Goal: Information Seeking & Learning: Check status

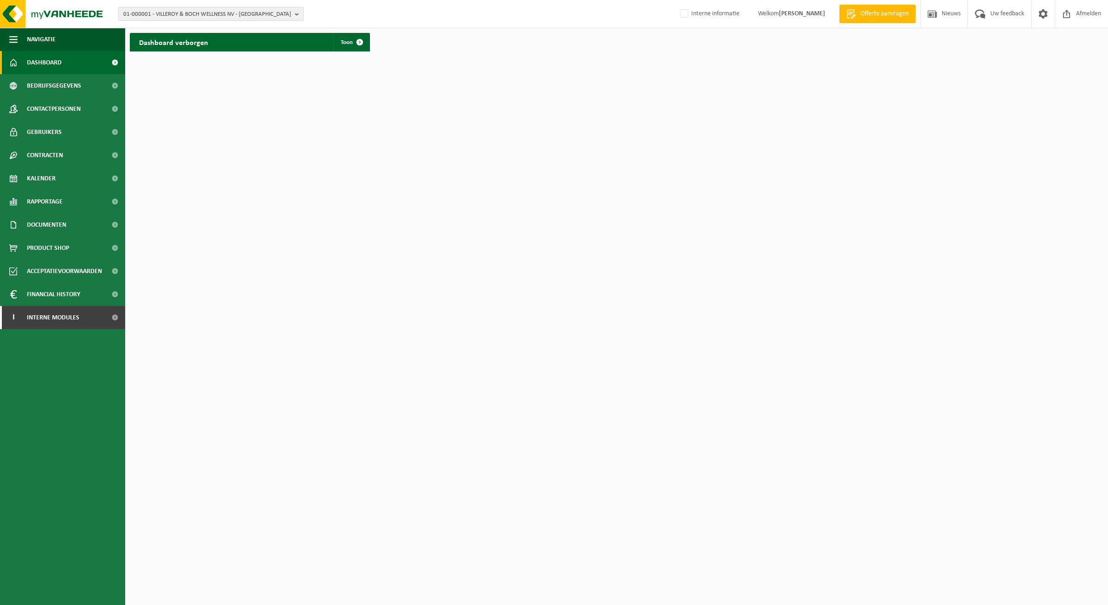
click at [239, 14] on span "01-000001 - VILLEROY & BOCH WELLNESS NV - ROESELARE" at bounding box center [207, 14] width 168 height 14
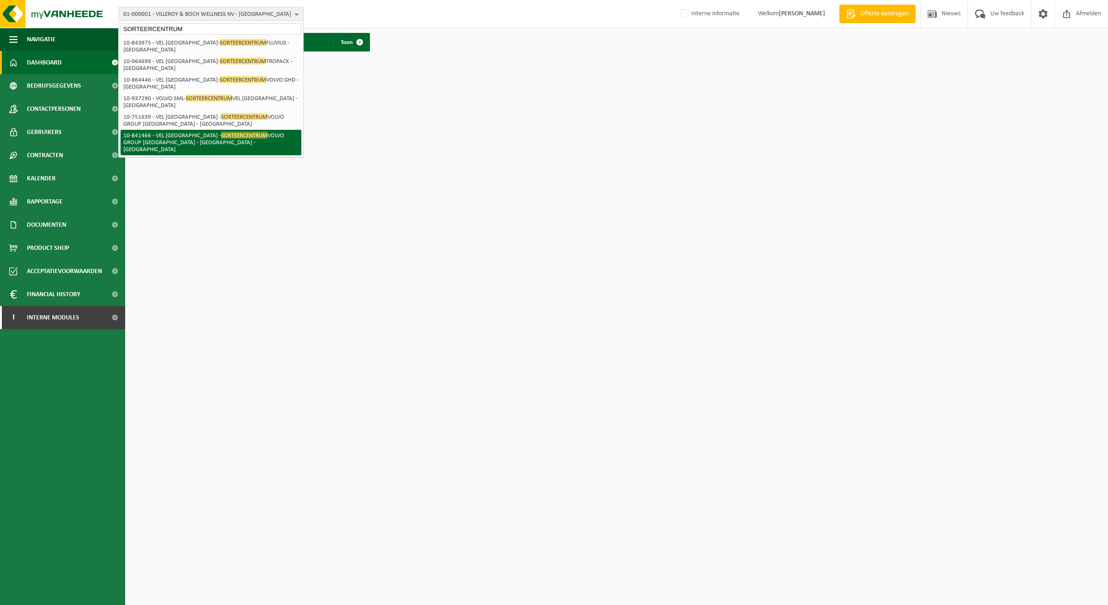
type input "SORTEERCENTRUM"
click at [233, 134] on span "SORTEERCENTRUM" at bounding box center [244, 135] width 46 height 7
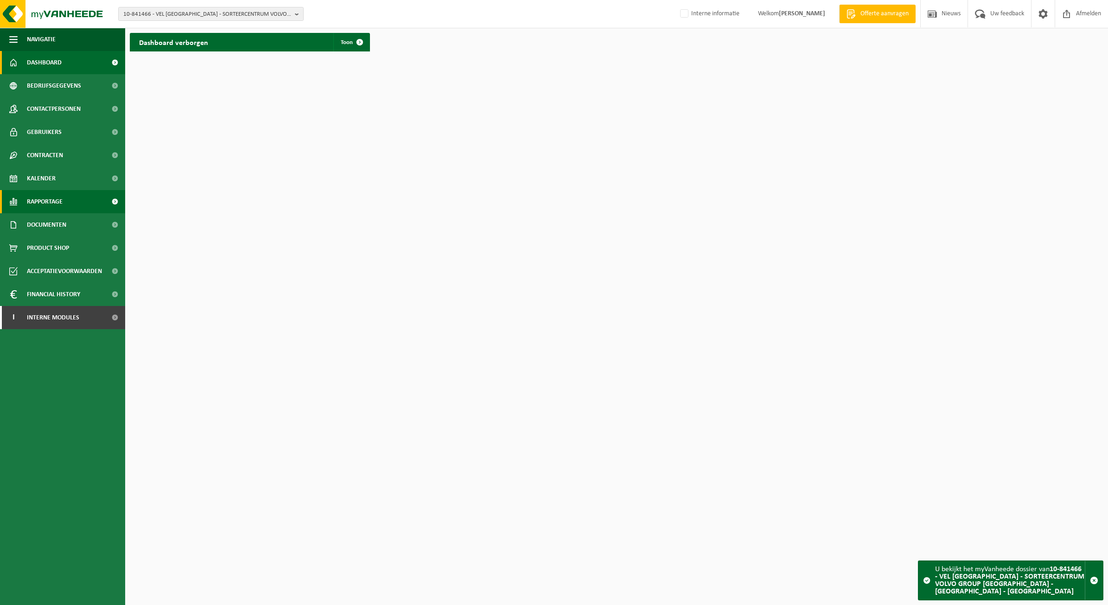
click at [76, 205] on link "Rapportage" at bounding box center [62, 201] width 125 height 23
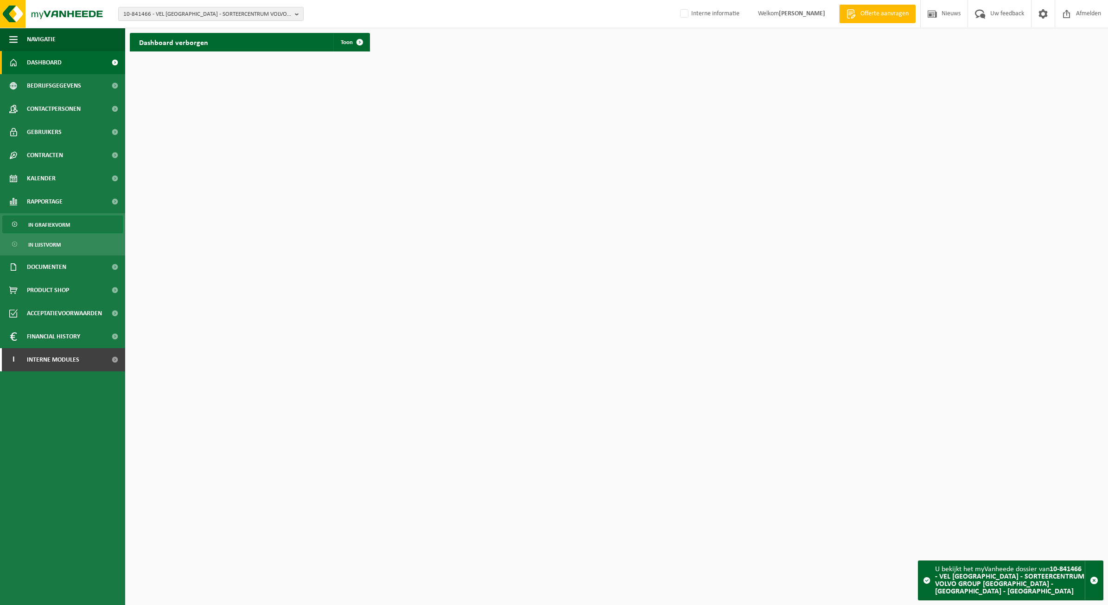
click at [75, 225] on link "In grafiekvorm" at bounding box center [62, 225] width 121 height 18
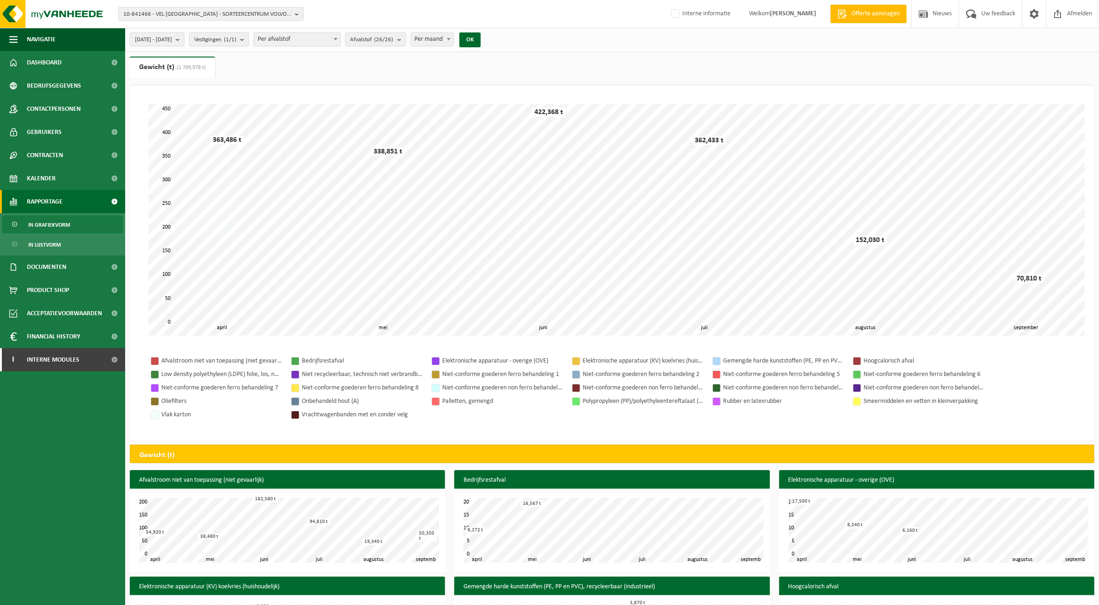
click at [454, 35] on span "Per maand" at bounding box center [432, 39] width 43 height 13
select select "3"
click at [491, 31] on div "2025-04-01 - 2025-09-29 Huidige maand Vorige maand Laatste 6 maanden Huidig jaa…" at bounding box center [308, 40] width 366 height 20
click at [481, 34] on div "2025-04-01 - 2025-09-29 Huidige maand Vorige maand Laatste 6 maanden Huidig jaa…" at bounding box center [308, 40] width 366 height 20
click at [481, 38] on button "OK" at bounding box center [470, 39] width 21 height 15
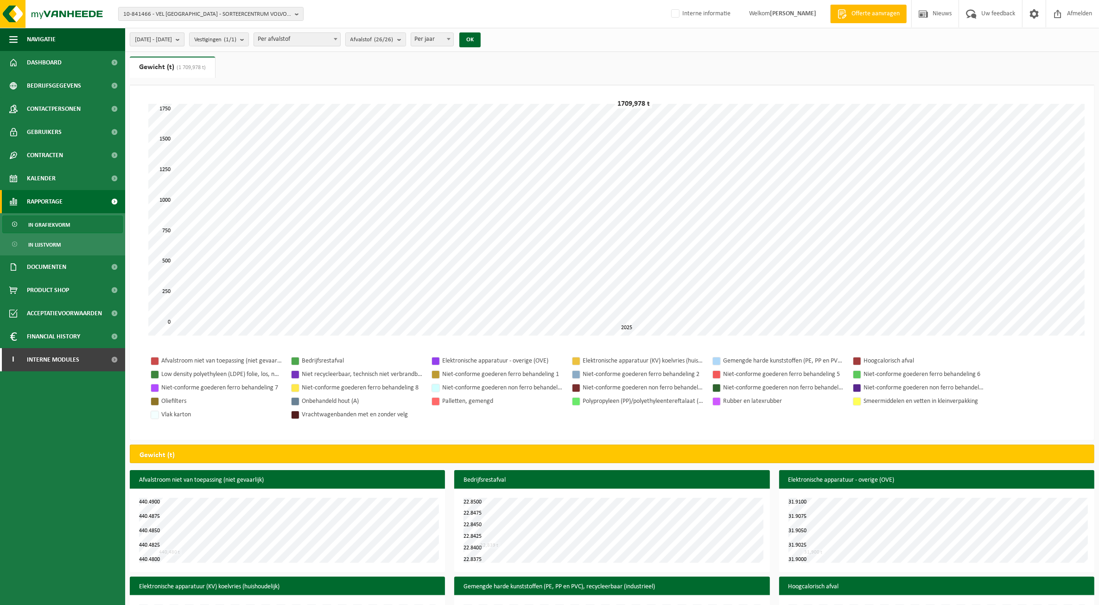
click at [185, 38] on button "2025-04-01 - 2025-09-29" at bounding box center [157, 39] width 55 height 14
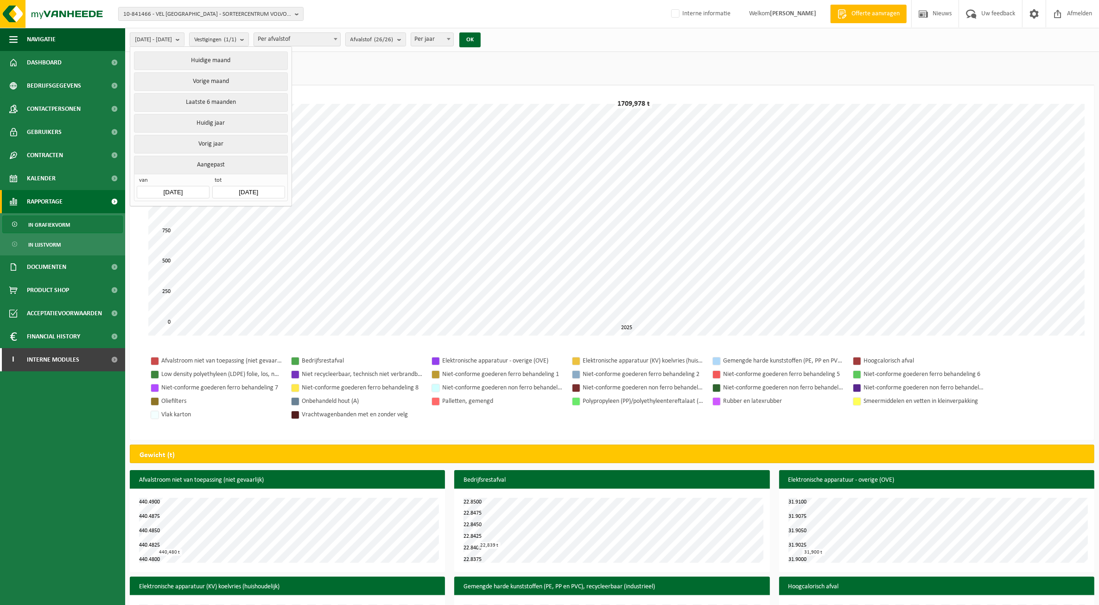
click at [176, 186] on input "2025-04-01" at bounding box center [173, 192] width 72 height 13
click at [203, 211] on icon "2025" at bounding box center [204, 214] width 14 height 6
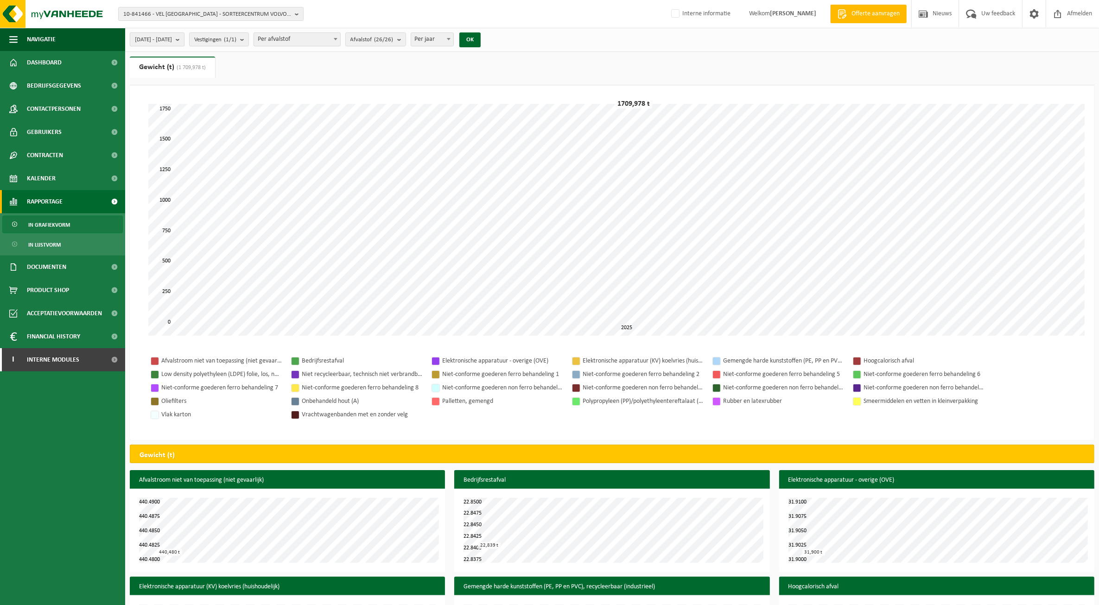
click at [169, 32] on button "2025-04-01 - 2025-09-29" at bounding box center [157, 39] width 55 height 14
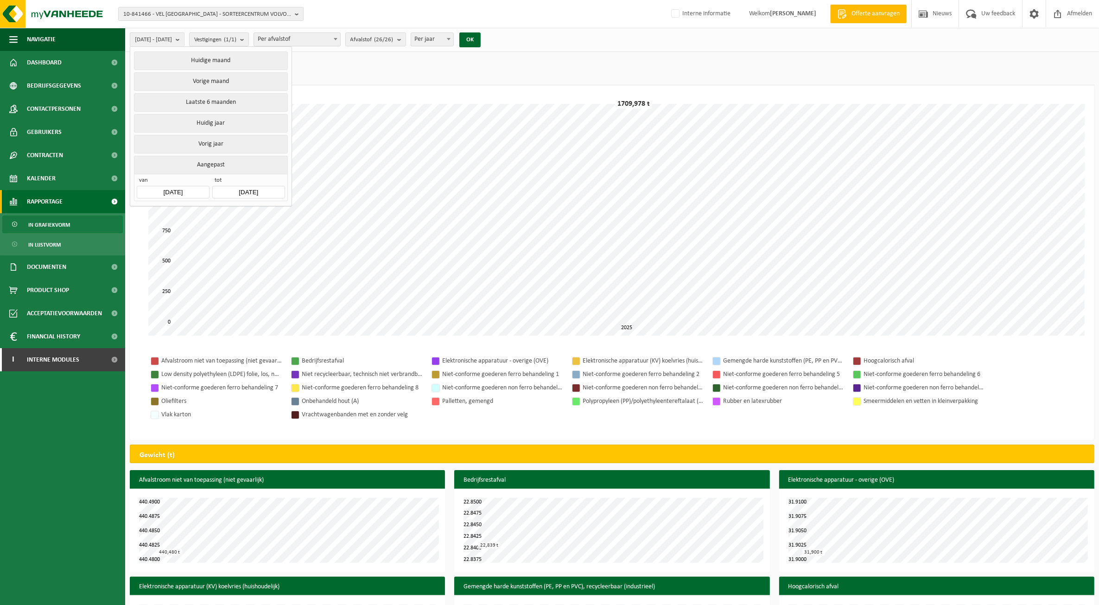
click at [170, 195] on input "2025-04-01" at bounding box center [173, 192] width 72 height 13
click at [161, 232] on div "Jan" at bounding box center [157, 233] width 38 height 19
click at [209, 214] on icon "2025" at bounding box center [208, 214] width 14 height 6
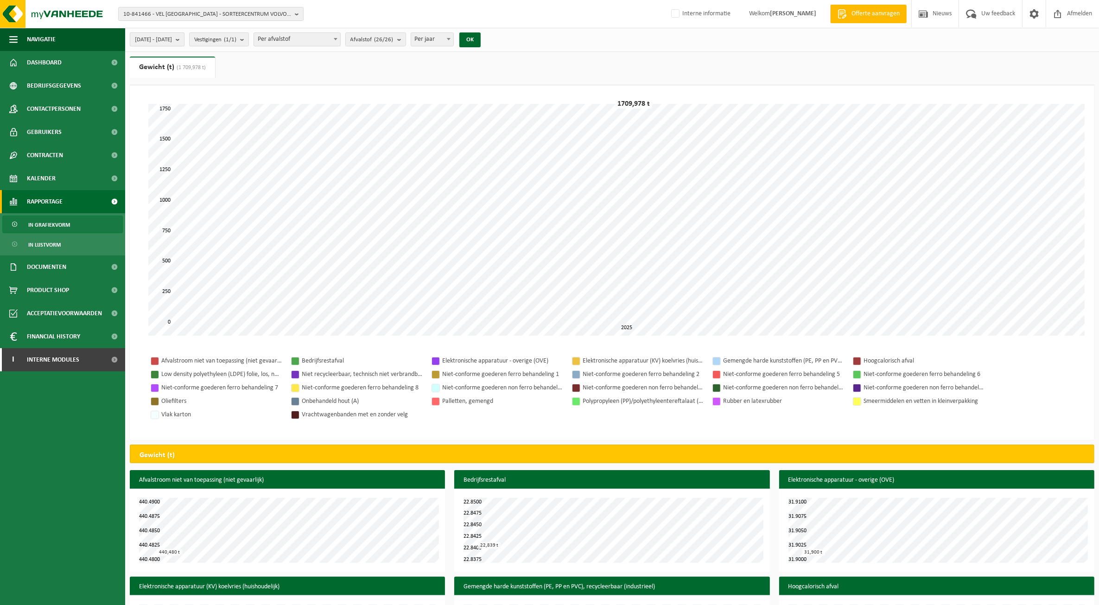
click at [163, 43] on span "2025-04-01 - 2025-09-29" at bounding box center [153, 40] width 37 height 14
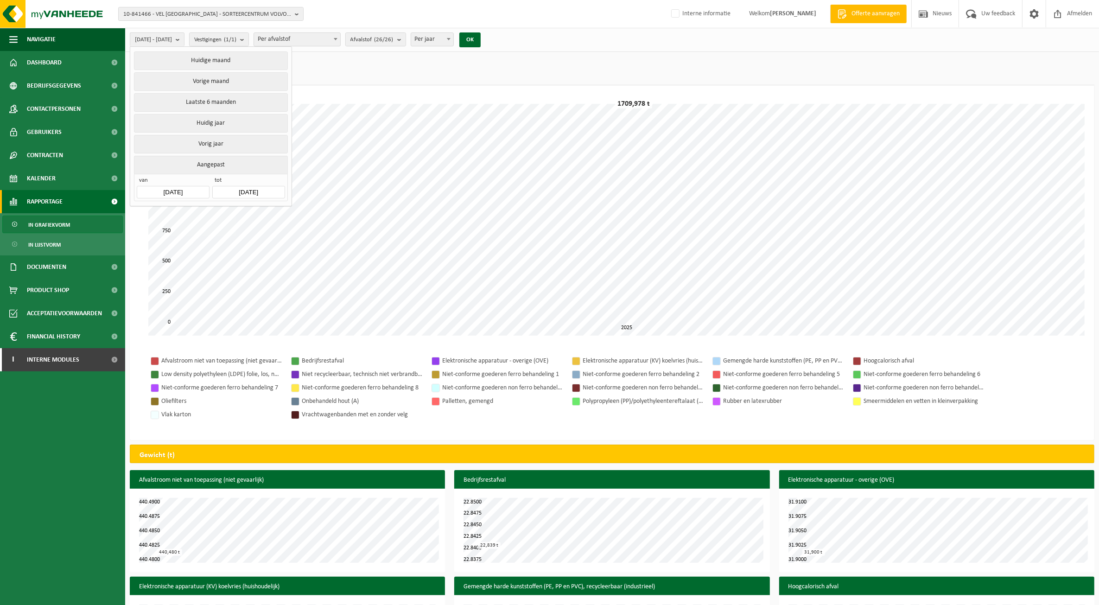
click at [176, 190] on input "2025-04-01" at bounding box center [173, 192] width 72 height 13
click at [192, 212] on div "2025" at bounding box center [195, 214] width 22 height 15
click at [189, 266] on div "2024" at bounding box center [180, 263] width 29 height 26
click at [155, 228] on div "Jan" at bounding box center [157, 233] width 38 height 19
click at [145, 242] on div "1" at bounding box center [146, 245] width 16 height 15
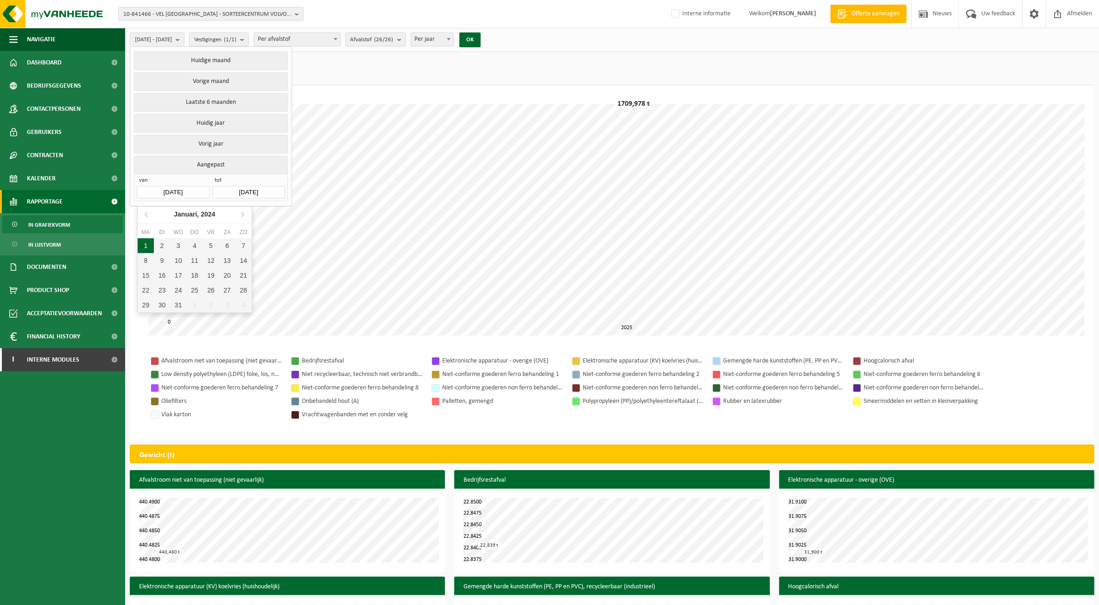
type input "2024-01-01"
click at [481, 37] on button "OK" at bounding box center [470, 39] width 21 height 15
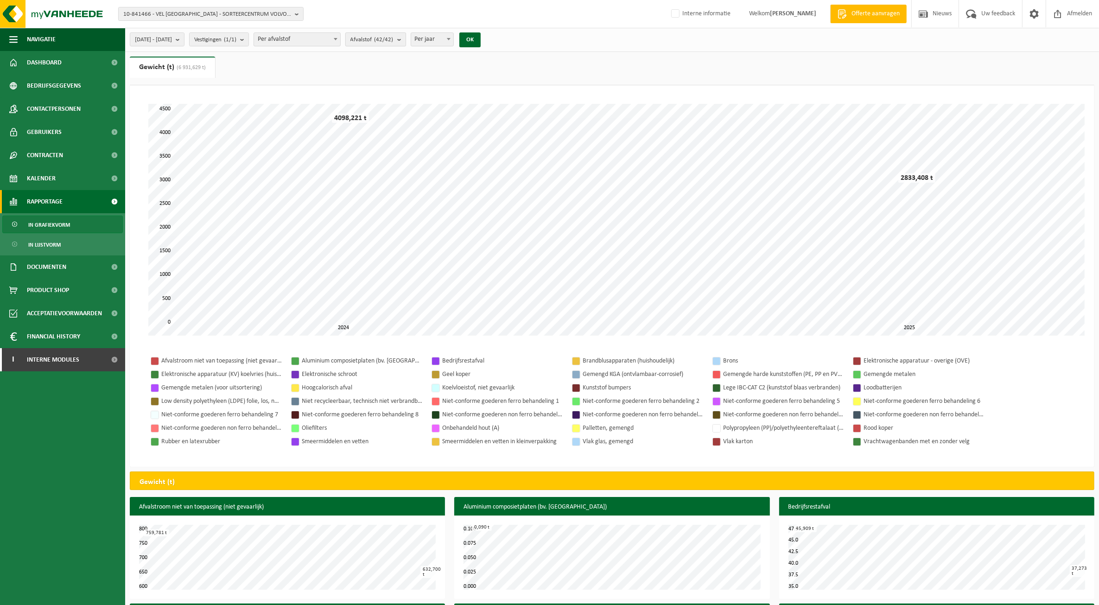
click at [406, 36] on b "submit" at bounding box center [401, 39] width 8 height 13
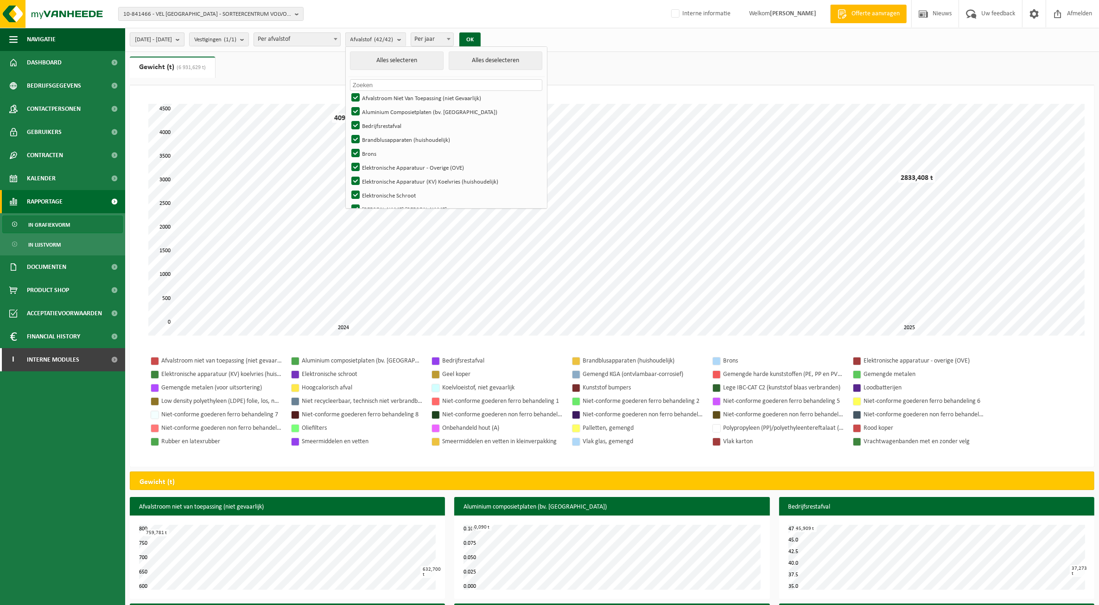
click at [151, 40] on span "2024-01-01 - 2025-09-29" at bounding box center [153, 40] width 37 height 14
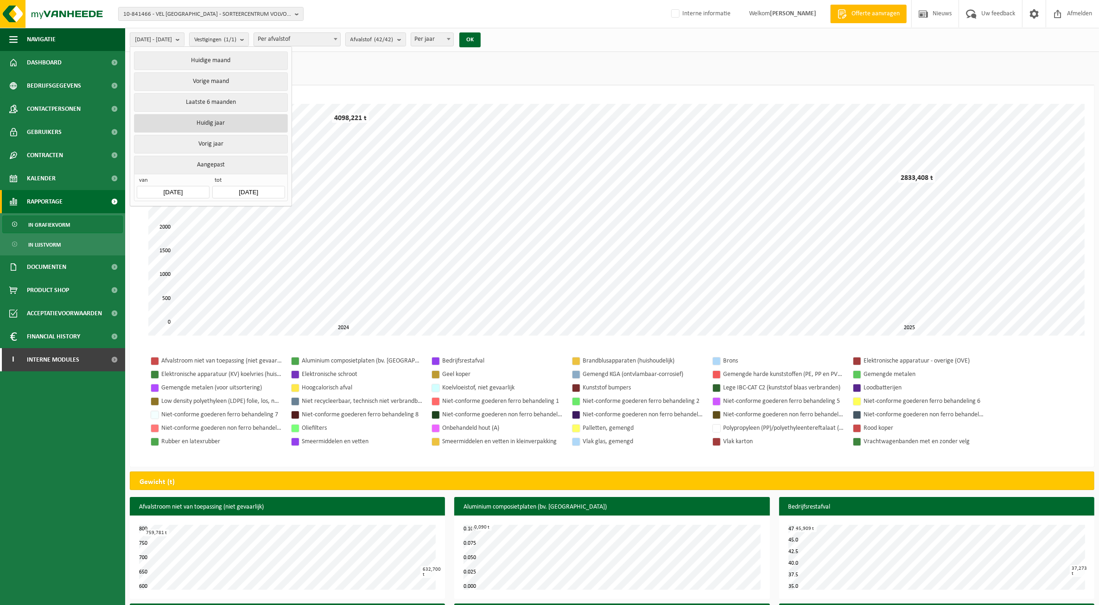
click at [219, 124] on button "Huidig jaar" at bounding box center [210, 123] width 153 height 19
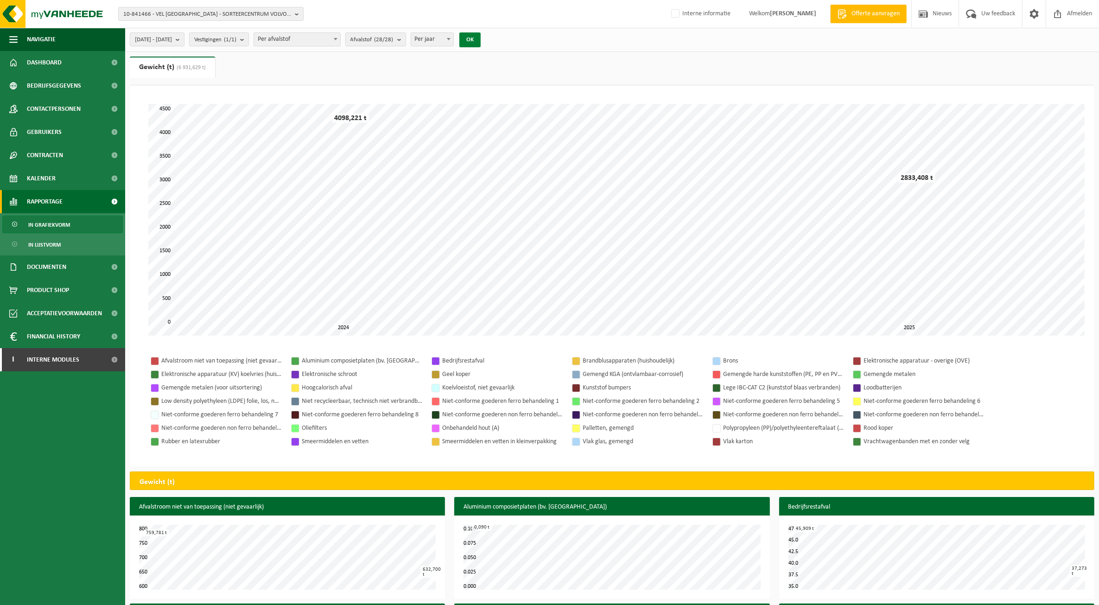
click at [481, 36] on button "OK" at bounding box center [470, 39] width 21 height 15
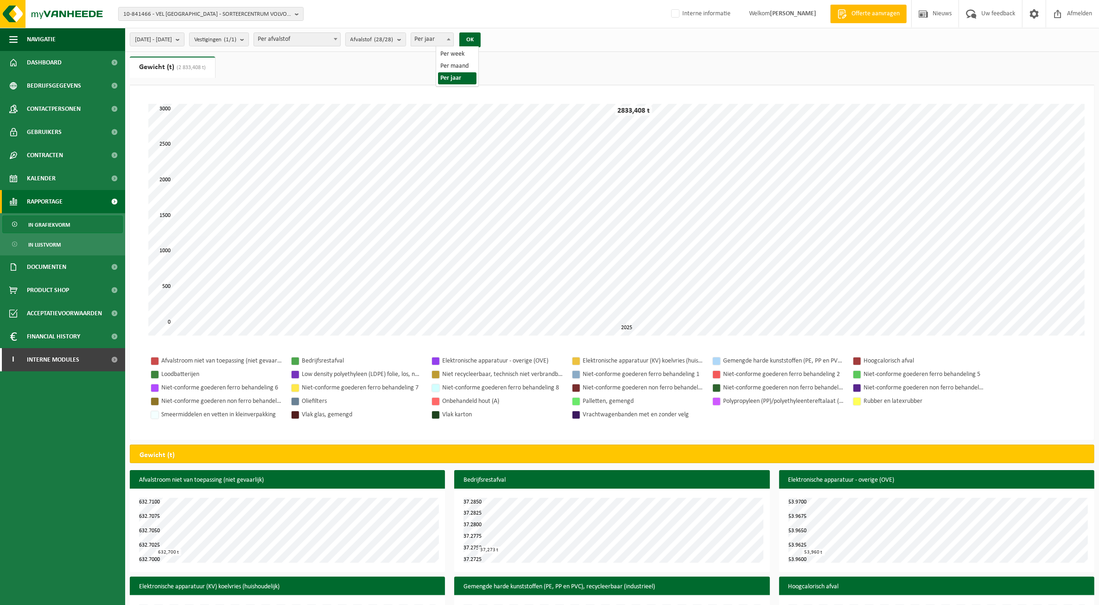
click at [454, 38] on span "Per jaar" at bounding box center [432, 39] width 43 height 13
drag, startPoint x: 465, startPoint y: 69, endPoint x: 477, endPoint y: 58, distance: 16.1
select select "2"
click at [481, 37] on button "OK" at bounding box center [470, 39] width 21 height 15
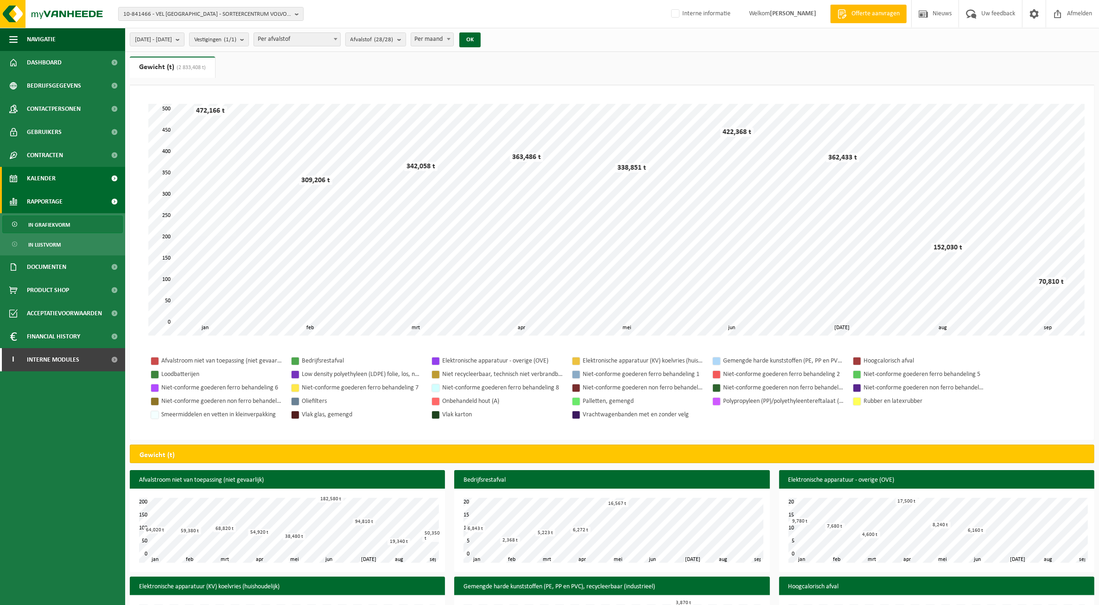
click at [59, 181] on link "Kalender" at bounding box center [62, 178] width 125 height 23
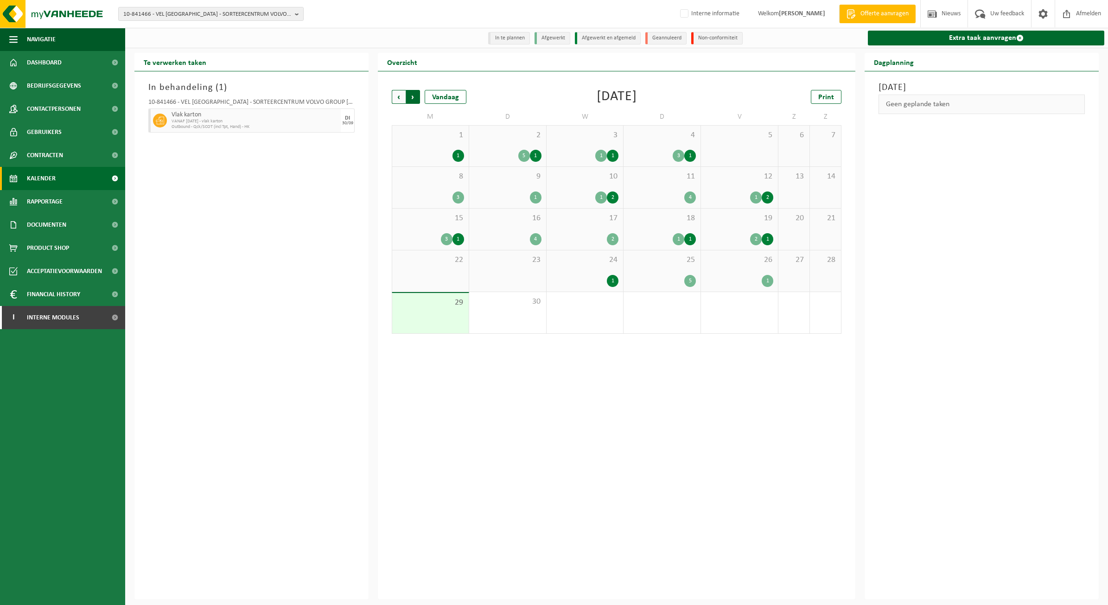
click at [404, 100] on span "Vorige" at bounding box center [399, 97] width 14 height 14
